Goal: Check status: Check status

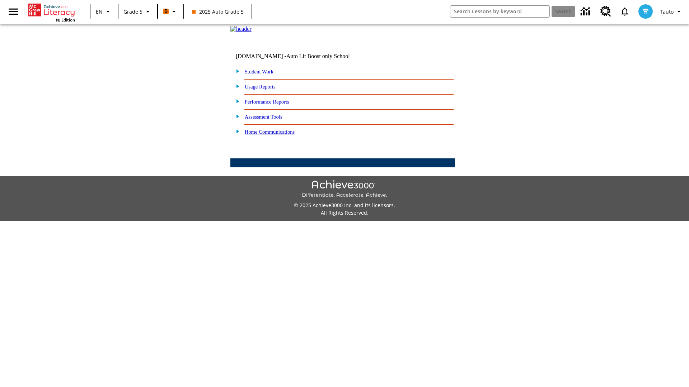
click at [264, 75] on link "Student Work" at bounding box center [259, 72] width 29 height 6
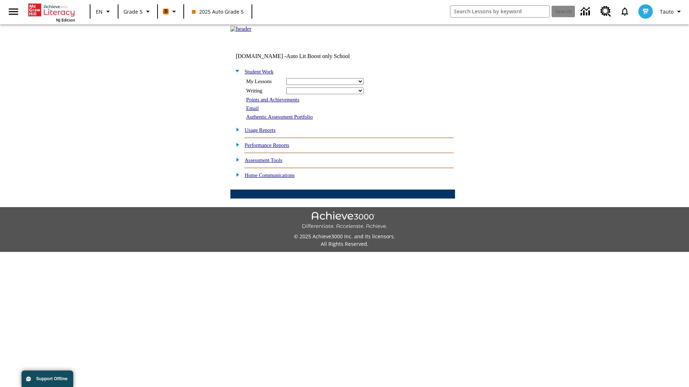
select select "/options/reports/?report_id=12&atype=4&section=2"
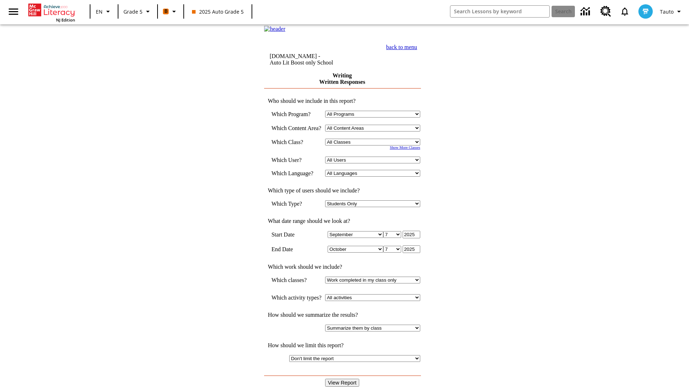
click at [375, 146] on select "Select a Class: All Classes 2025 Auto Grade 5 OL 2025 Auto Grade 6" at bounding box center [372, 142] width 95 height 7
select select "11133131"
